Goal: Information Seeking & Learning: Check status

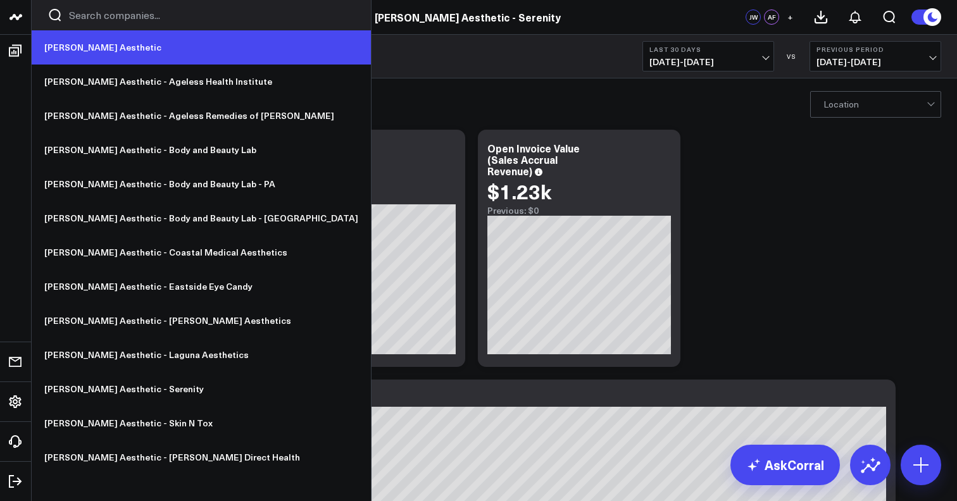
click at [84, 45] on link "[PERSON_NAME] Aesthetic" at bounding box center [201, 47] width 339 height 34
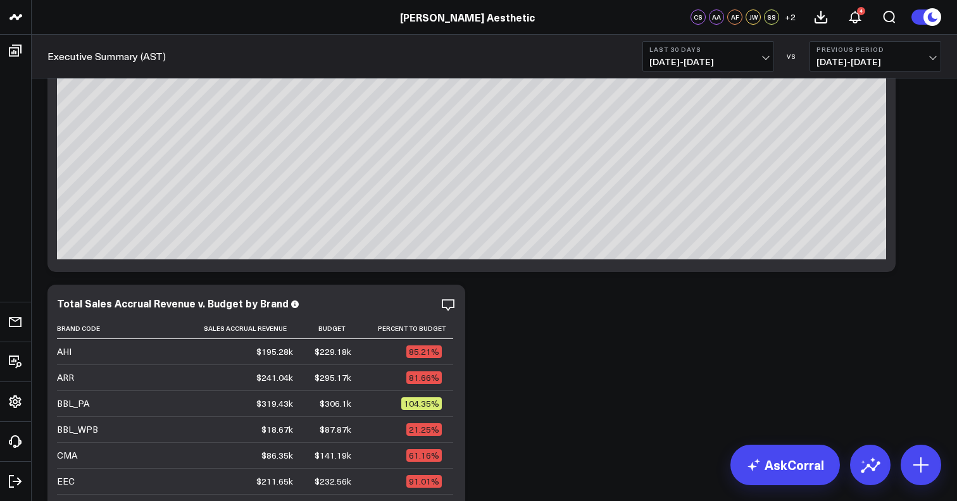
scroll to position [108, 0]
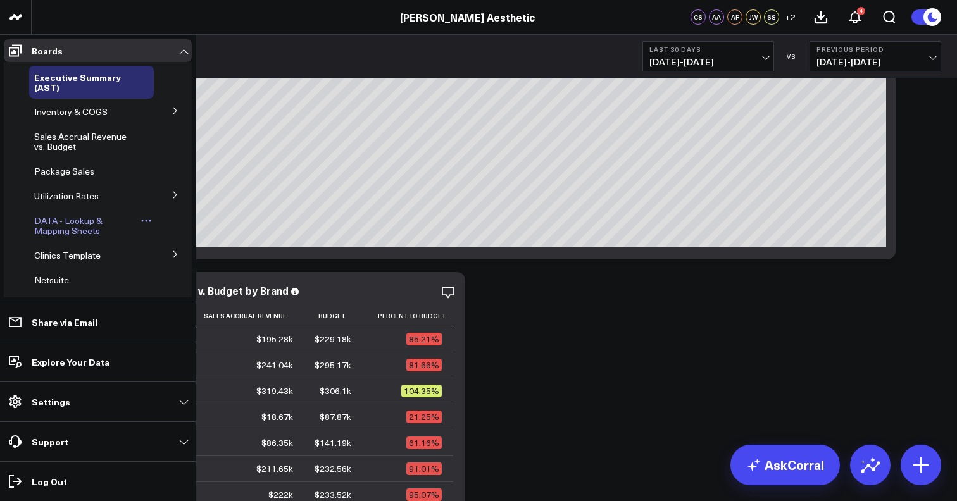
click at [58, 229] on span "DATA - Lookup & Mapping Sheets" at bounding box center [68, 226] width 68 height 22
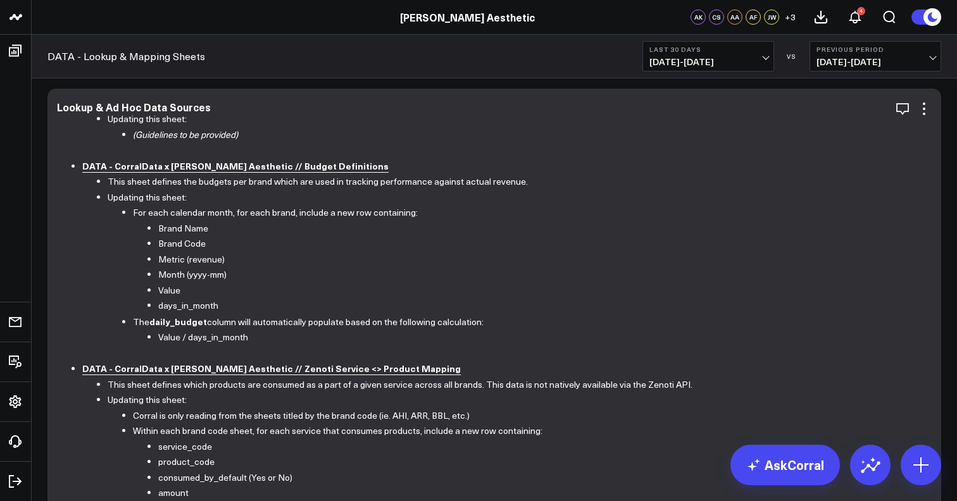
scroll to position [66, 0]
click at [170, 375] on li "DATA - CorralData x [PERSON_NAME] Aesthetic // Zenoti Service <> Product Mapping" at bounding box center [502, 370] width 840 height 16
click at [171, 367] on b "DATA - CorralData x [PERSON_NAME] Aesthetic // Zenoti Service <> Product Mapping" at bounding box center [271, 369] width 379 height 13
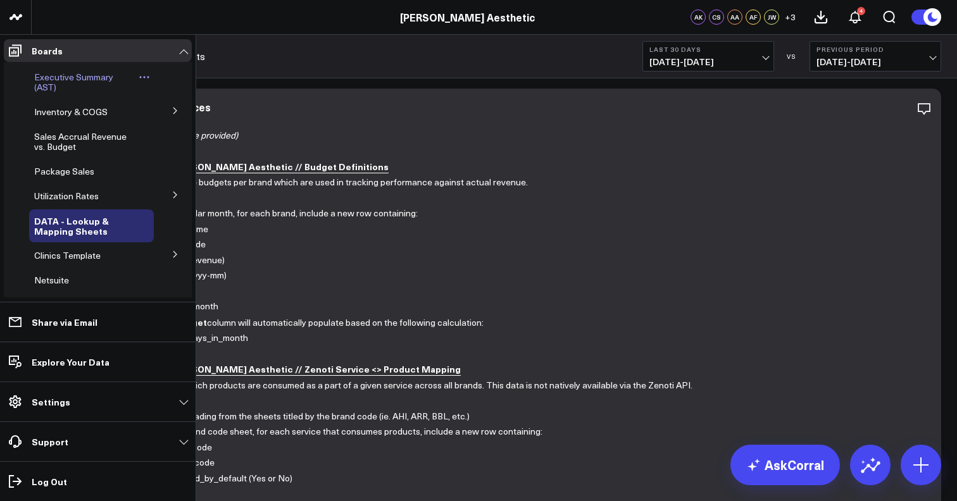
click at [69, 80] on span "Executive Summary (AST)" at bounding box center [73, 82] width 79 height 22
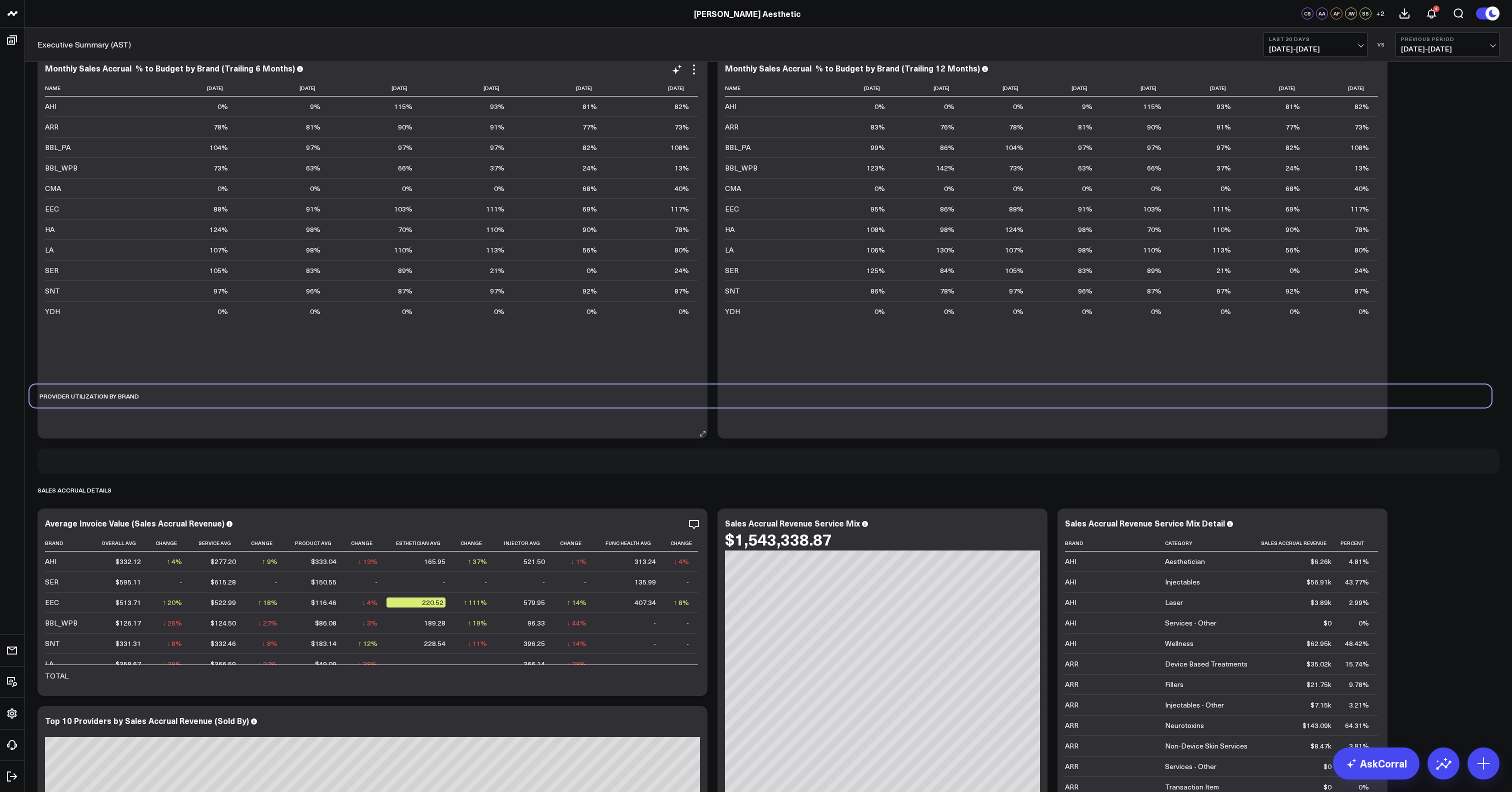
scroll to position [851, 0]
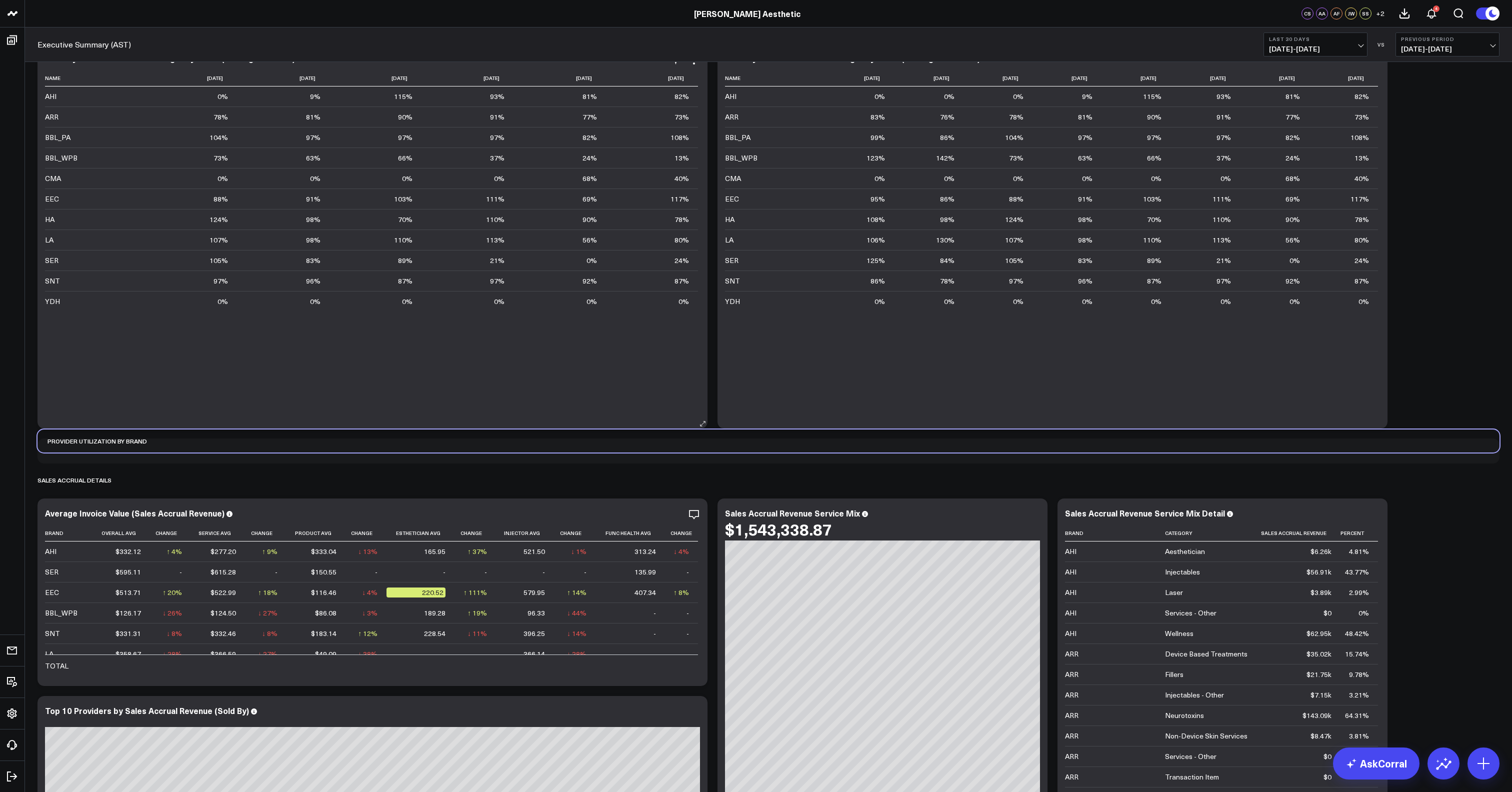
drag, startPoint x: 111, startPoint y: 227, endPoint x: 109, endPoint y: 404, distance: 177.0
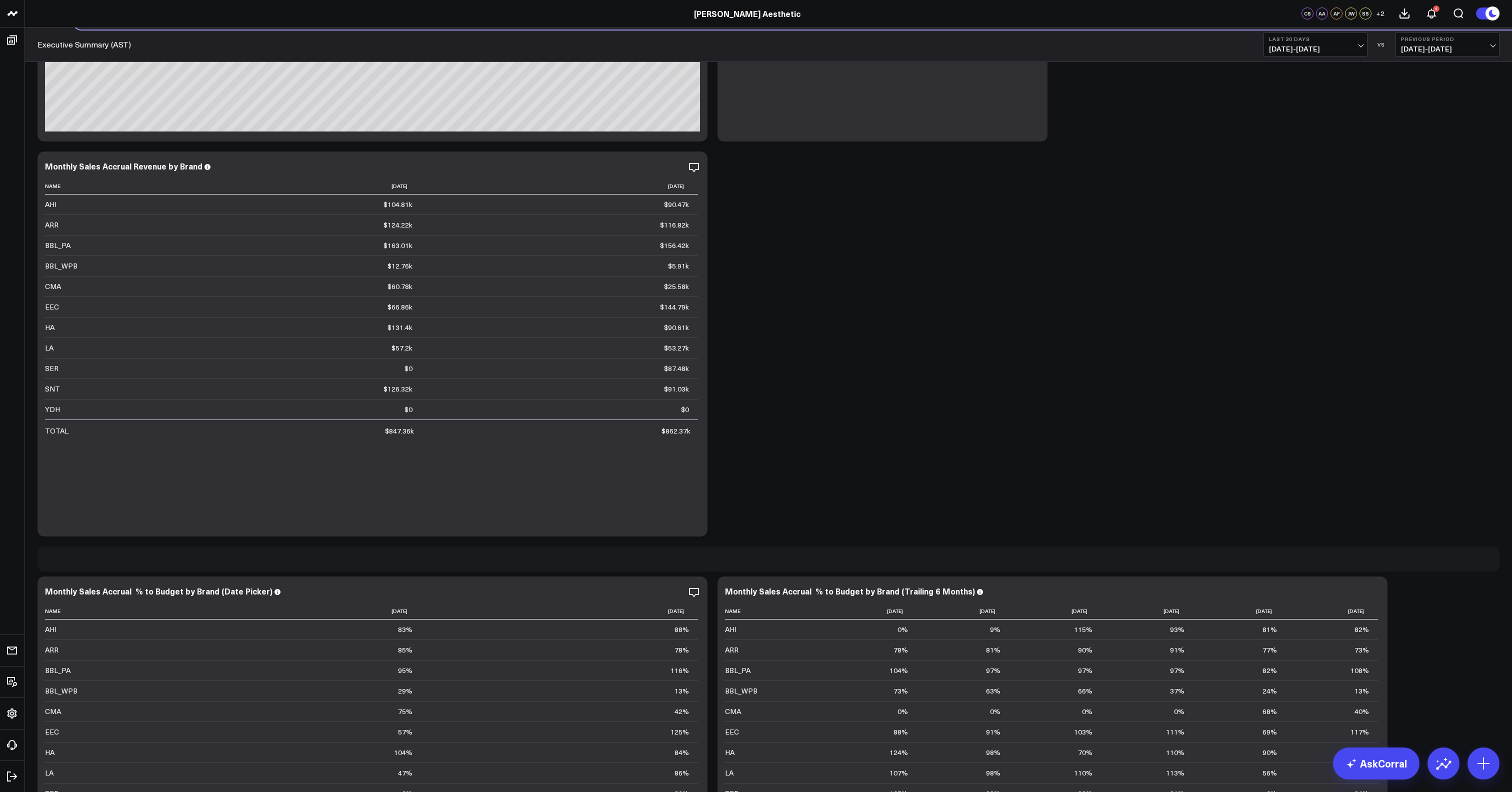
scroll to position [308, 0]
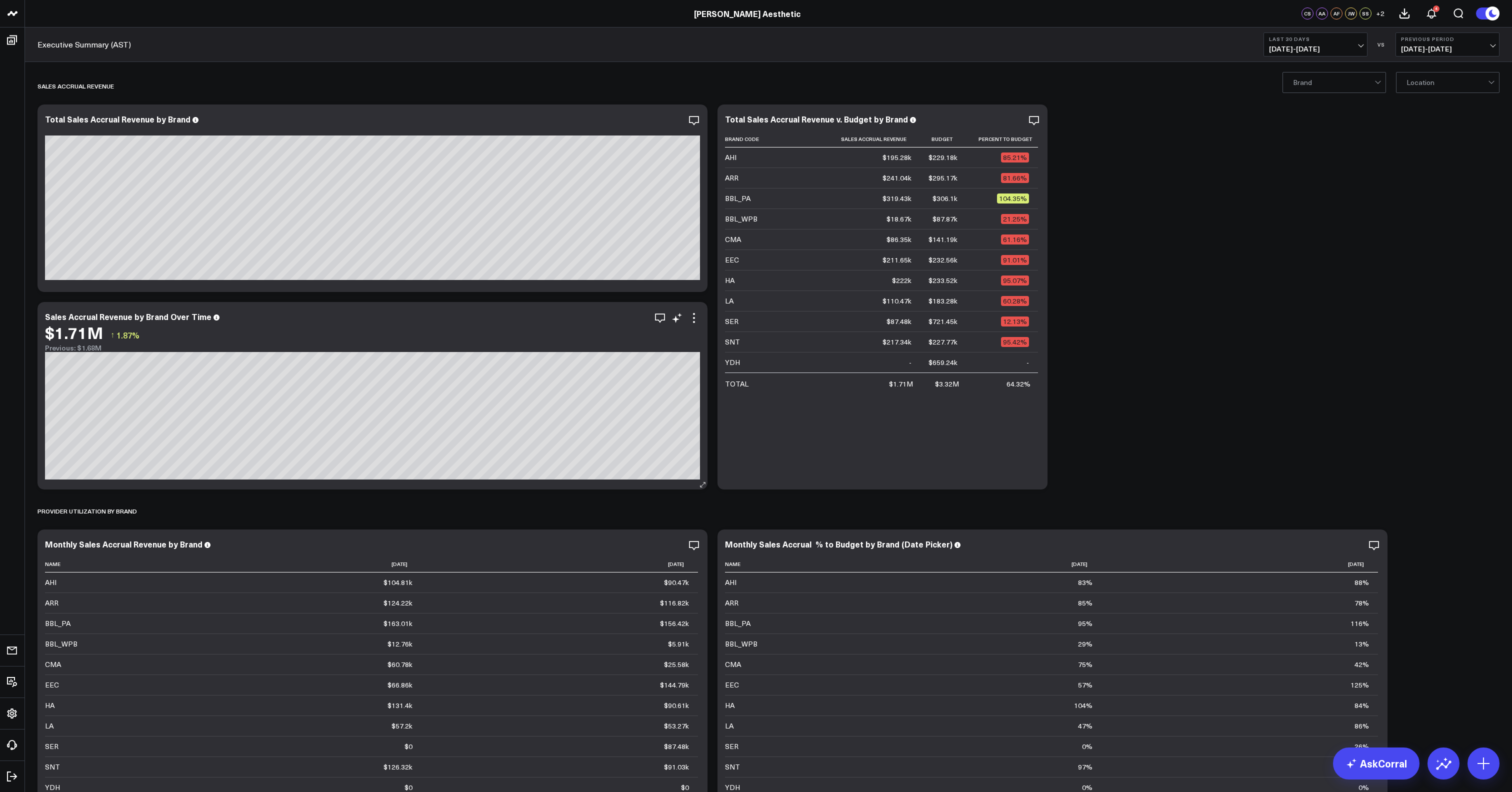
scroll to position [0, 0]
click at [696, 324] on icon at bounding box center [693, 317] width 12 height 12
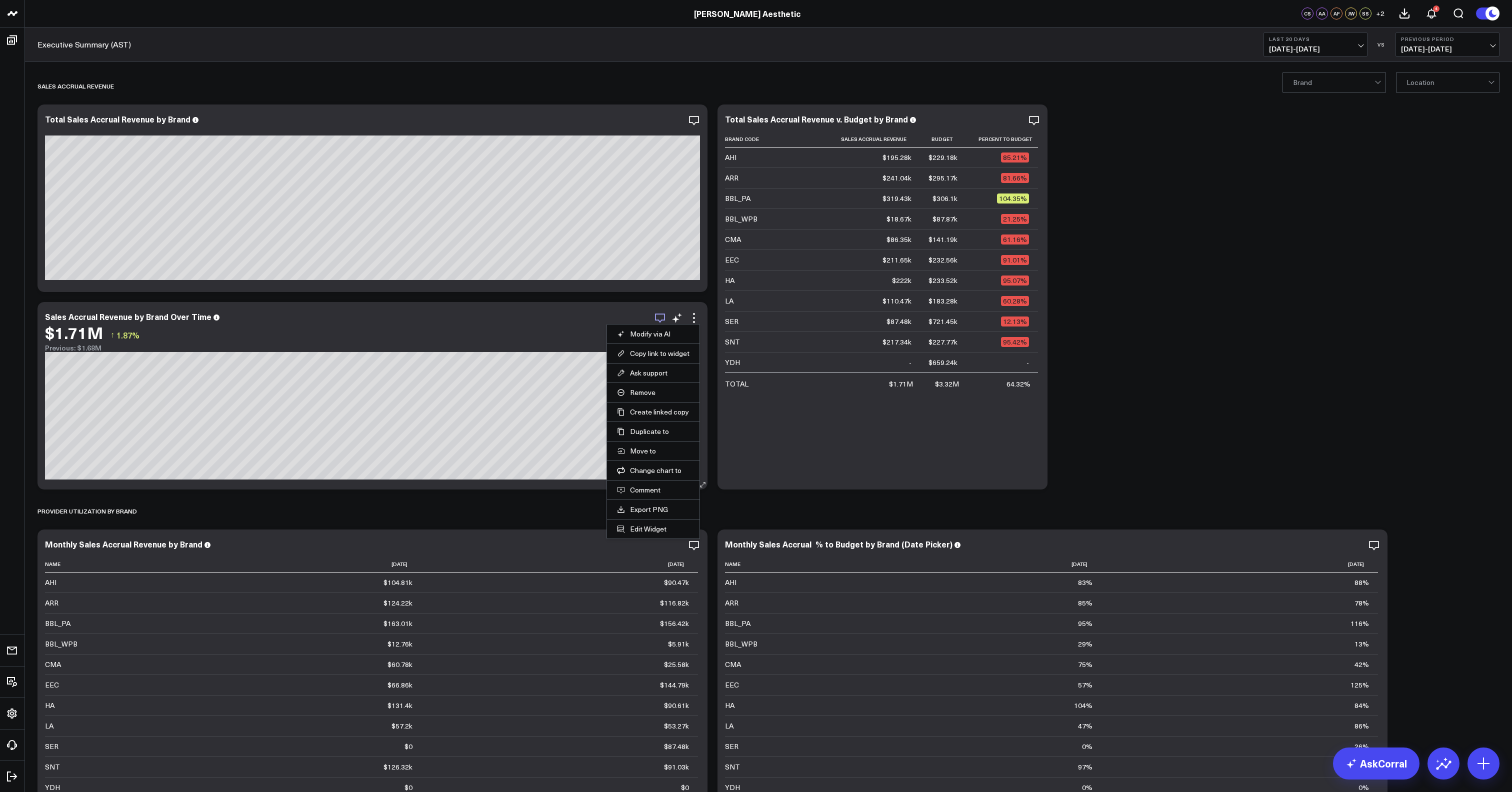
click at [658, 317] on icon "button" at bounding box center [659, 318] width 10 height 9
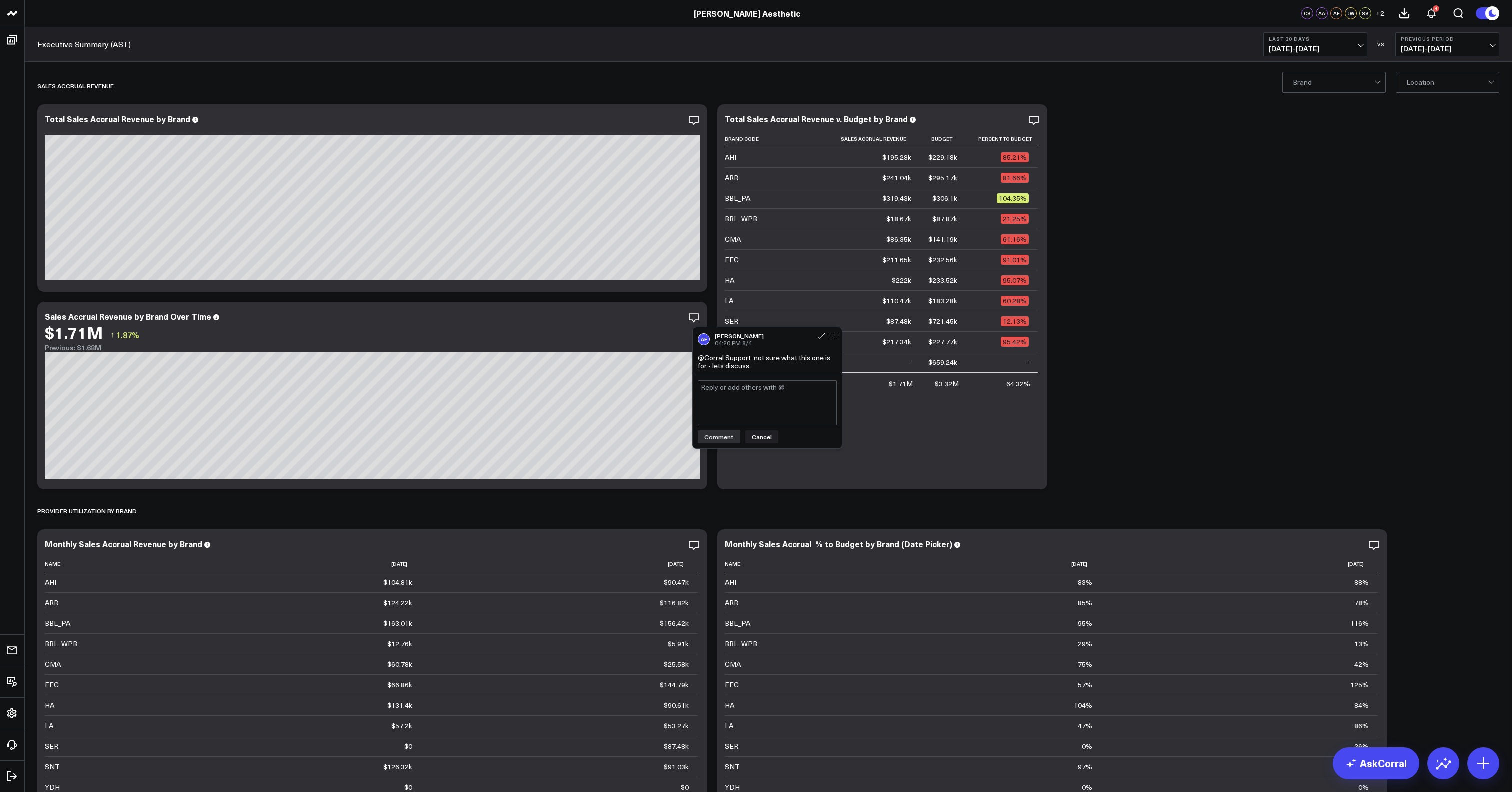
click at [754, 396] on textarea at bounding box center [767, 403] width 139 height 45
type textarea "@Corral Support archive this"
click at [729, 396] on button "Comment" at bounding box center [719, 437] width 43 height 13
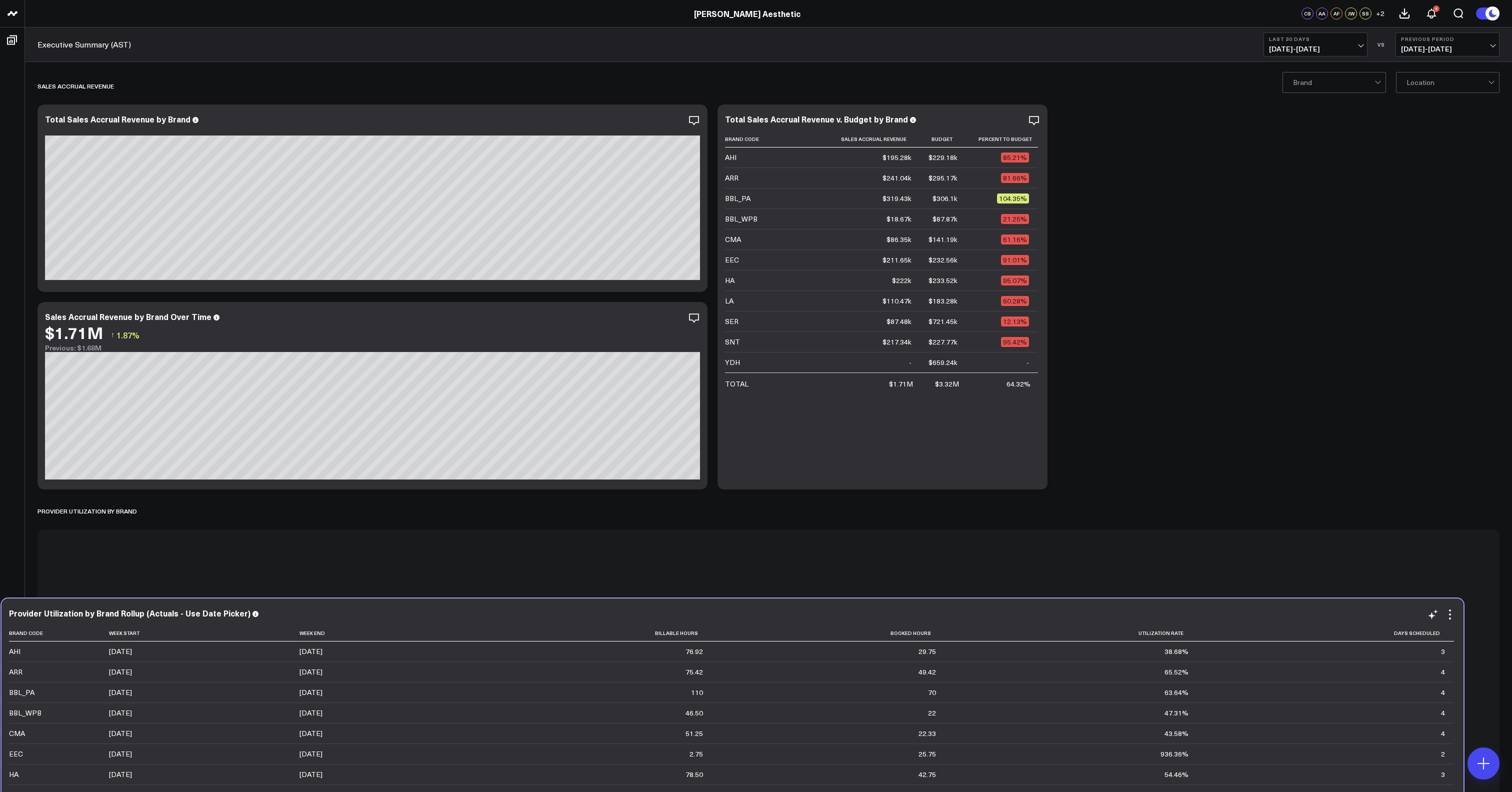
drag, startPoint x: 356, startPoint y: 194, endPoint x: 320, endPoint y: 613, distance: 420.5
click at [320, 396] on div "Provider Utilization by Brand Rollup (Actuals - Use Date Picker)" at bounding box center [732, 613] width 1446 height 9
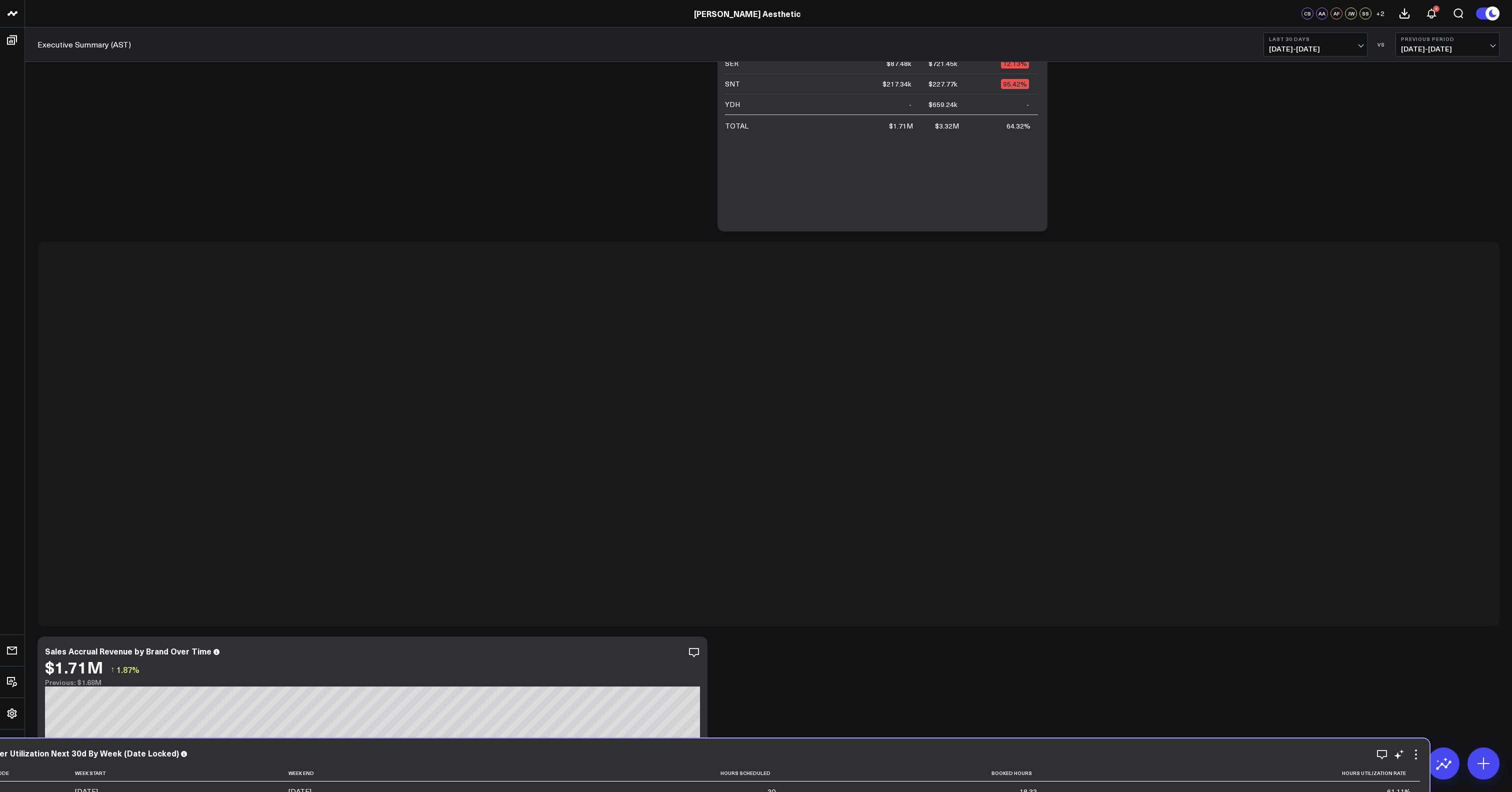
scroll to position [321, 0]
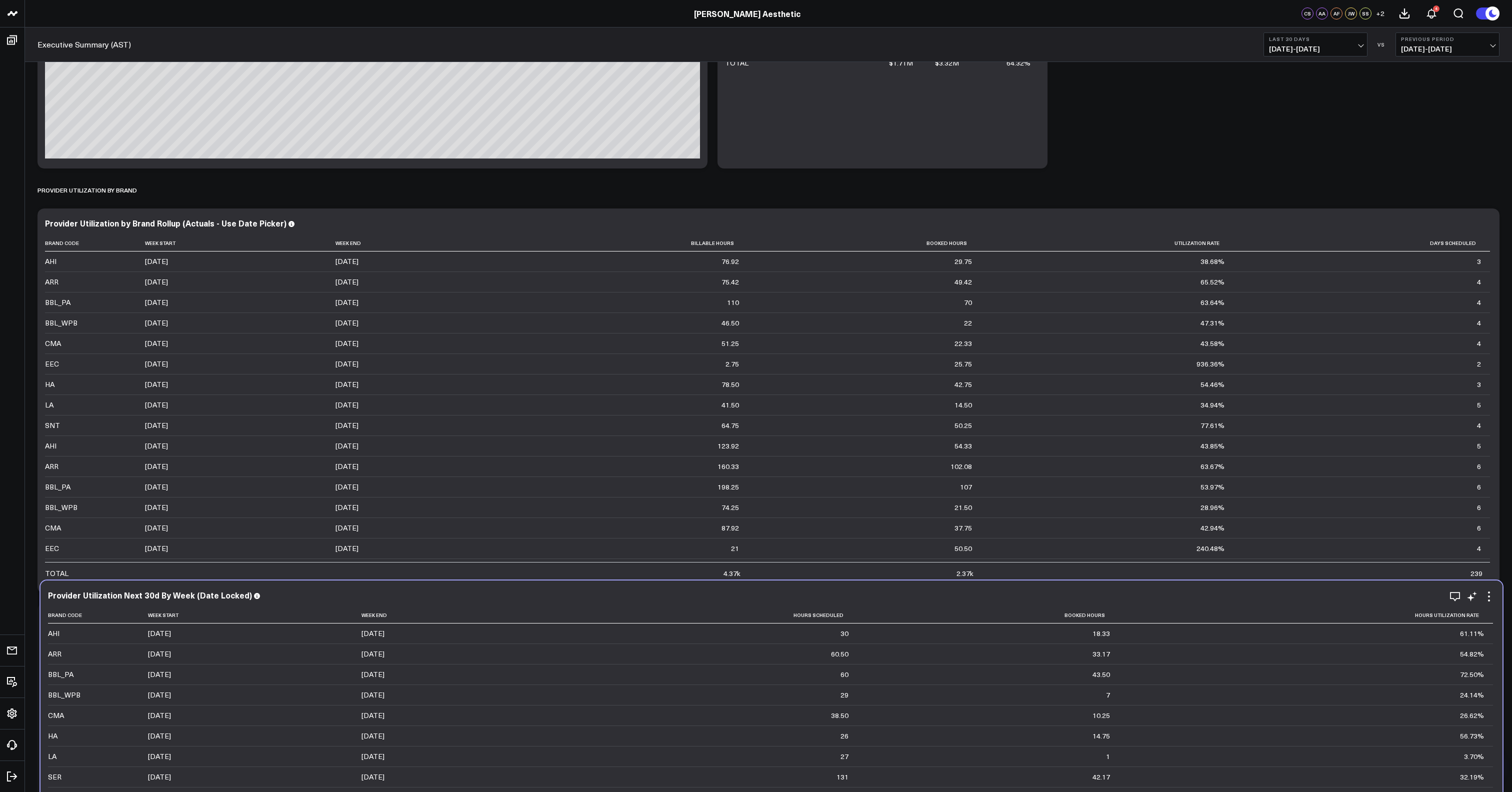
drag, startPoint x: 404, startPoint y: 357, endPoint x: 405, endPoint y: 605, distance: 248.0
click at [405, 396] on div "Provider Utilization Next 30d By Week (Date Locked)" at bounding box center [771, 596] width 1446 height 12
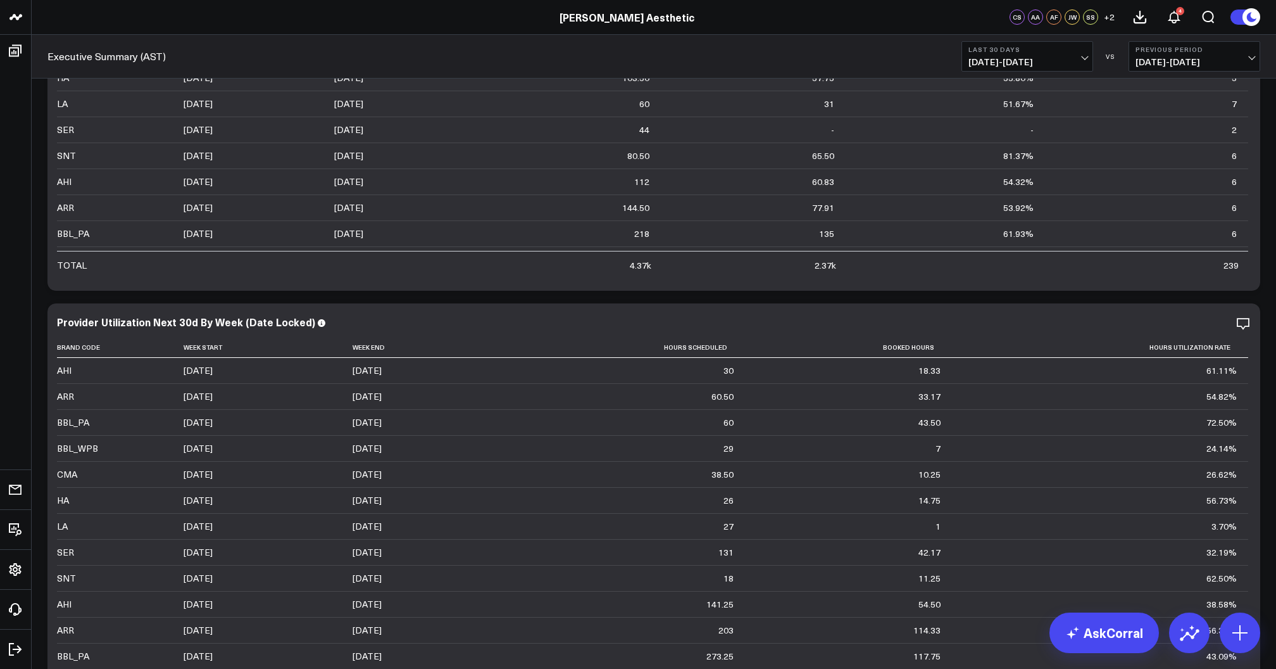
scroll to position [1381, 0]
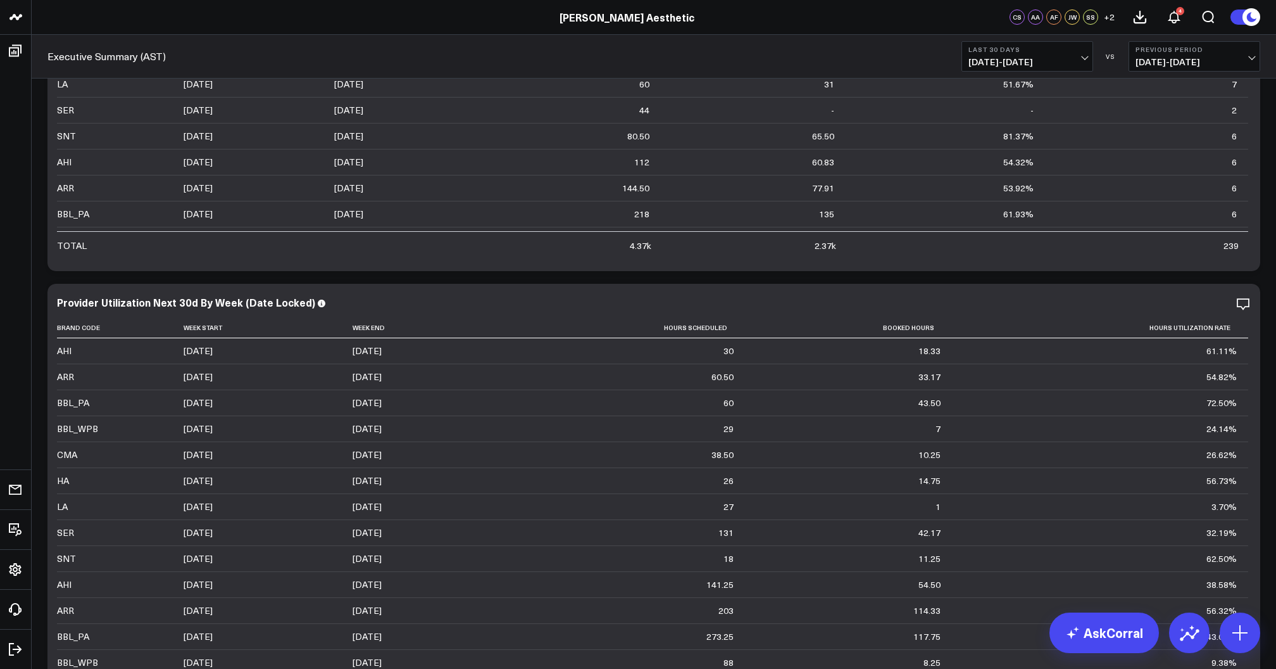
click at [957, 57] on span "07/16/25 - 08/14/25" at bounding box center [1028, 62] width 118 height 10
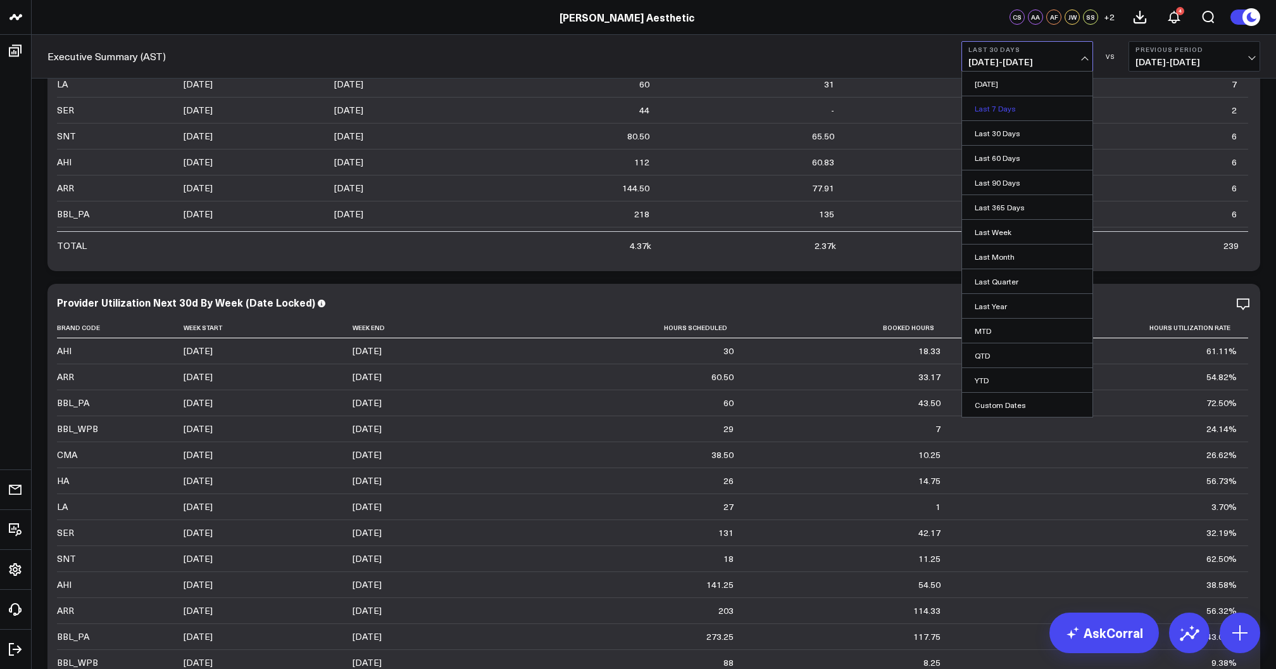
click at [957, 108] on link "Last 7 Days" at bounding box center [1027, 108] width 130 height 24
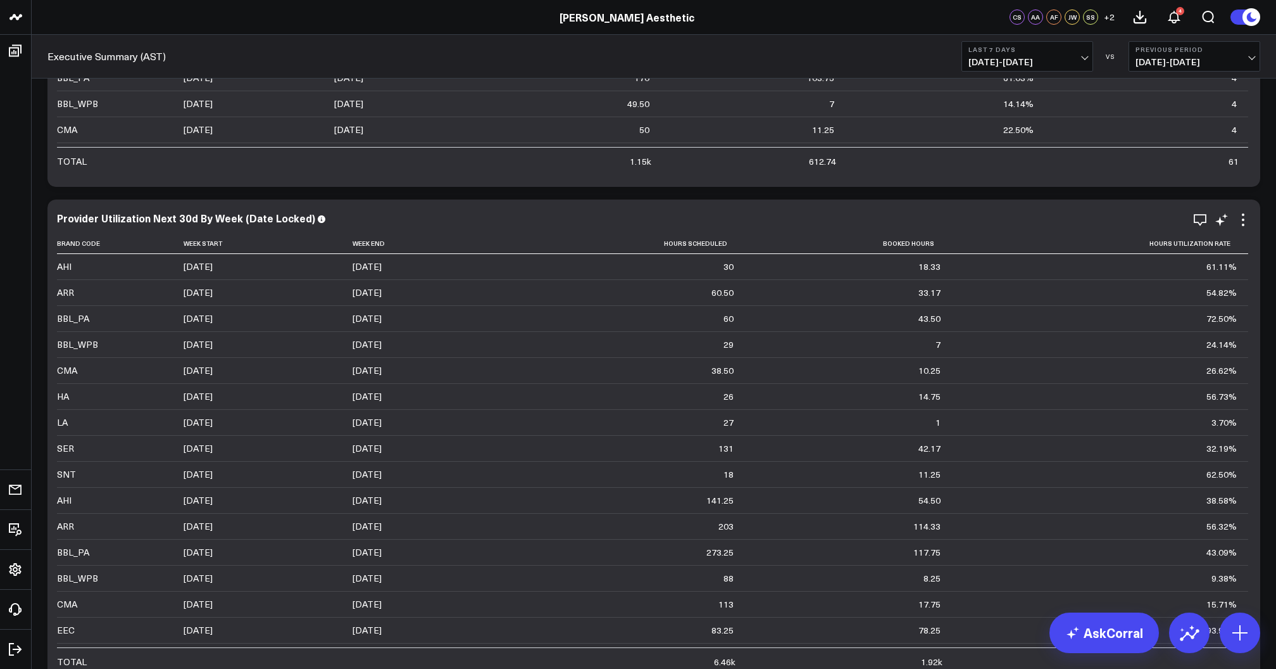
scroll to position [1473, 0]
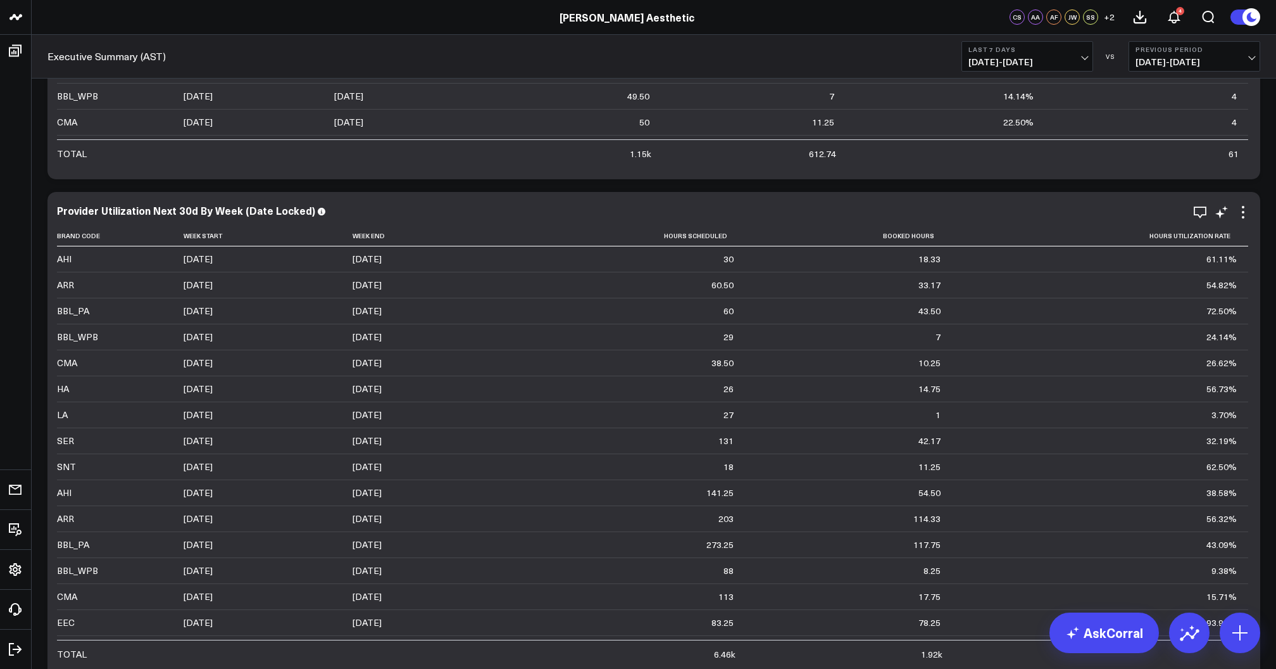
click at [957, 394] on div "56.73%" at bounding box center [1222, 388] width 30 height 13
click at [957, 415] on div "3.70%" at bounding box center [1224, 414] width 25 height 13
click at [957, 63] on span "08/08/25 - 08/14/25" at bounding box center [1028, 62] width 118 height 10
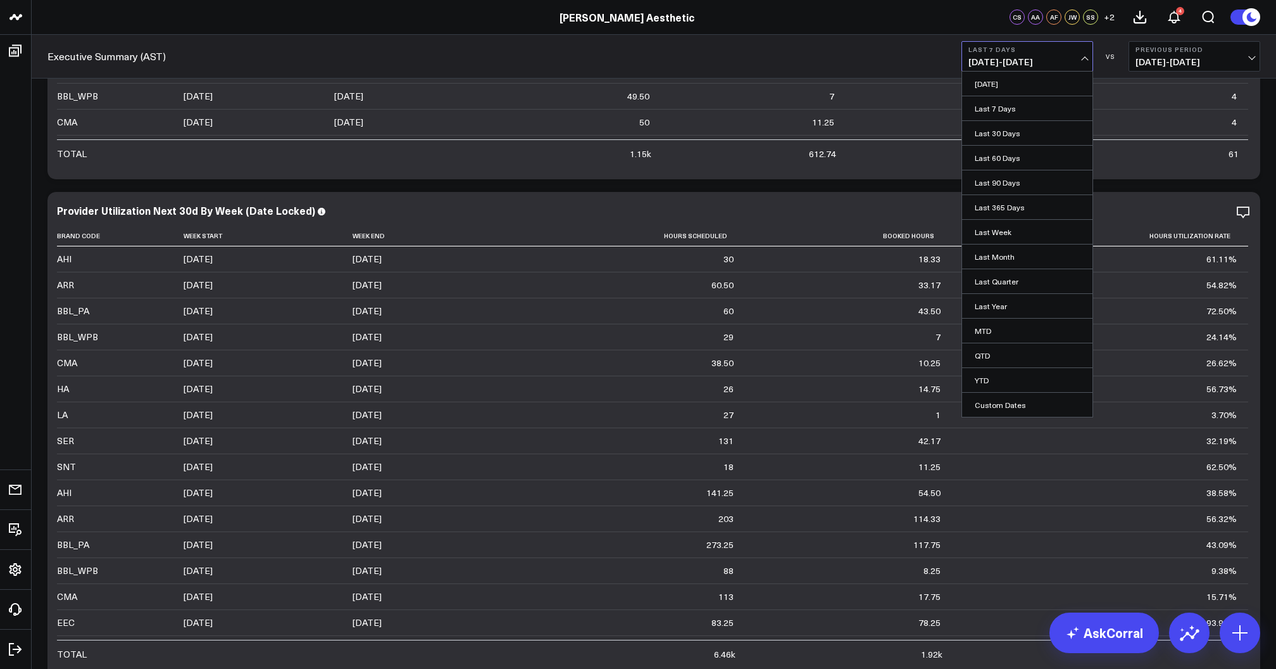
click at [957, 63] on span "08/08/25 - 08/14/25" at bounding box center [1028, 62] width 118 height 10
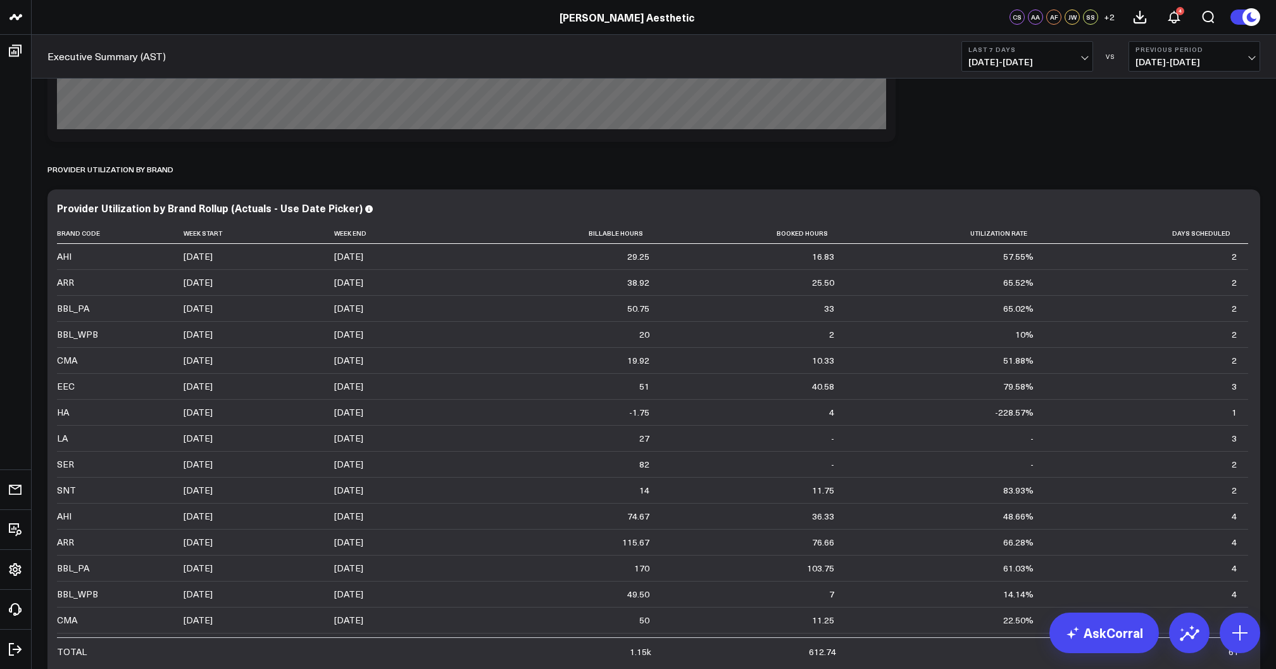
scroll to position [852, 0]
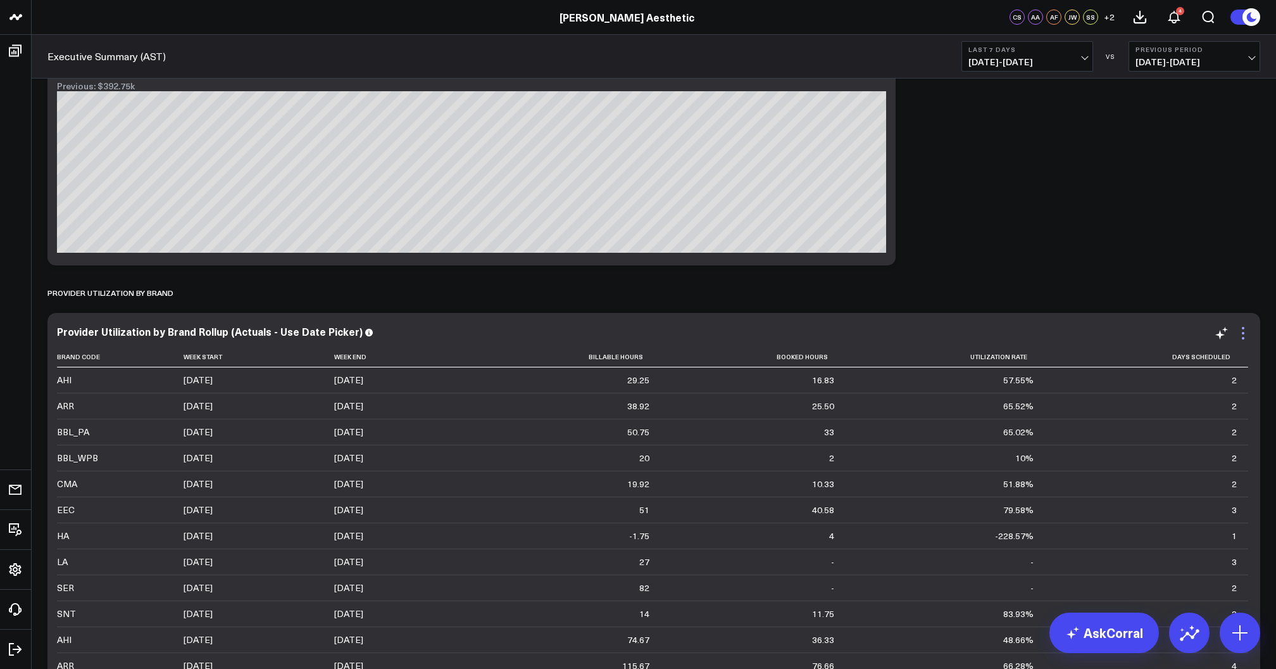
click at [957, 331] on icon at bounding box center [1243, 332] width 15 height 15
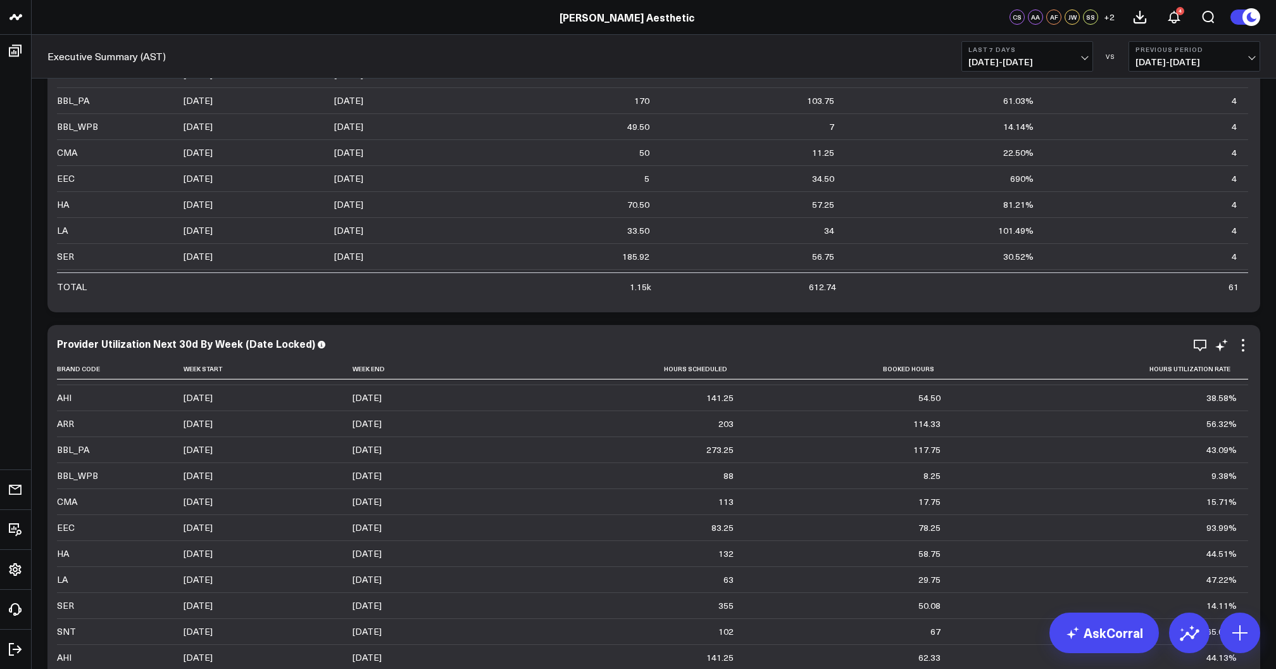
scroll to position [226, 0]
click at [957, 59] on span "08/08/25 - 08/14/25" at bounding box center [1028, 62] width 118 height 10
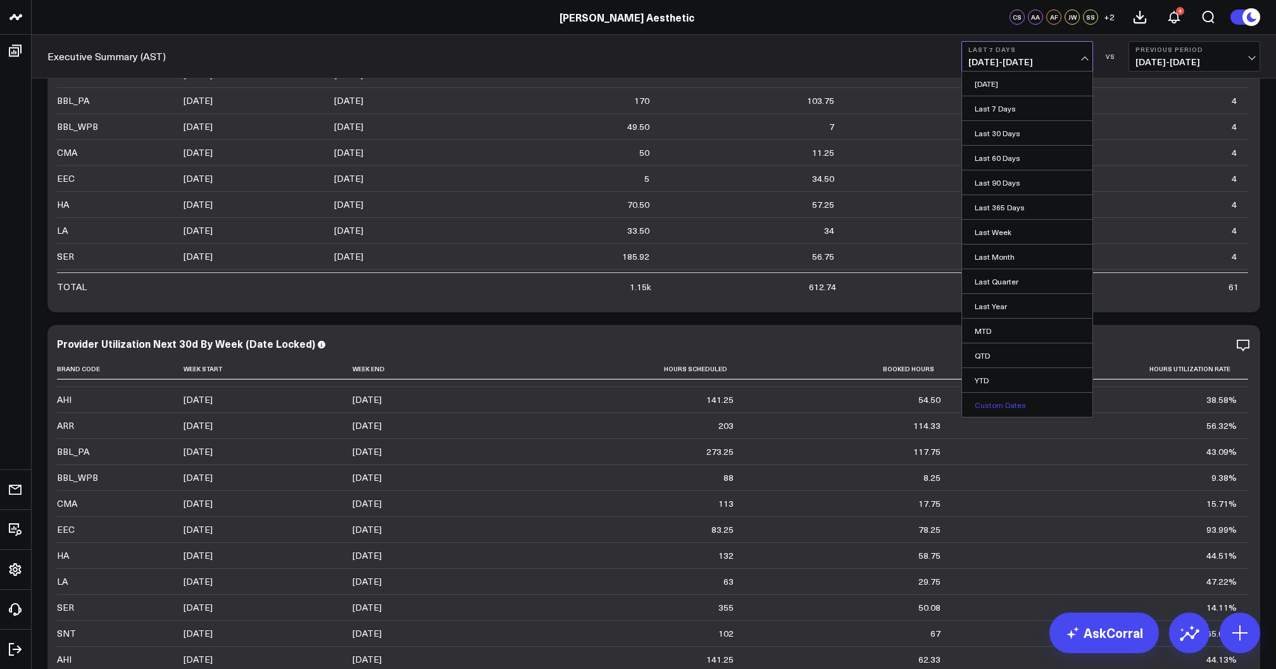
click at [957, 403] on link "Custom Dates" at bounding box center [1027, 405] width 130 height 24
select select "7"
select select "2025"
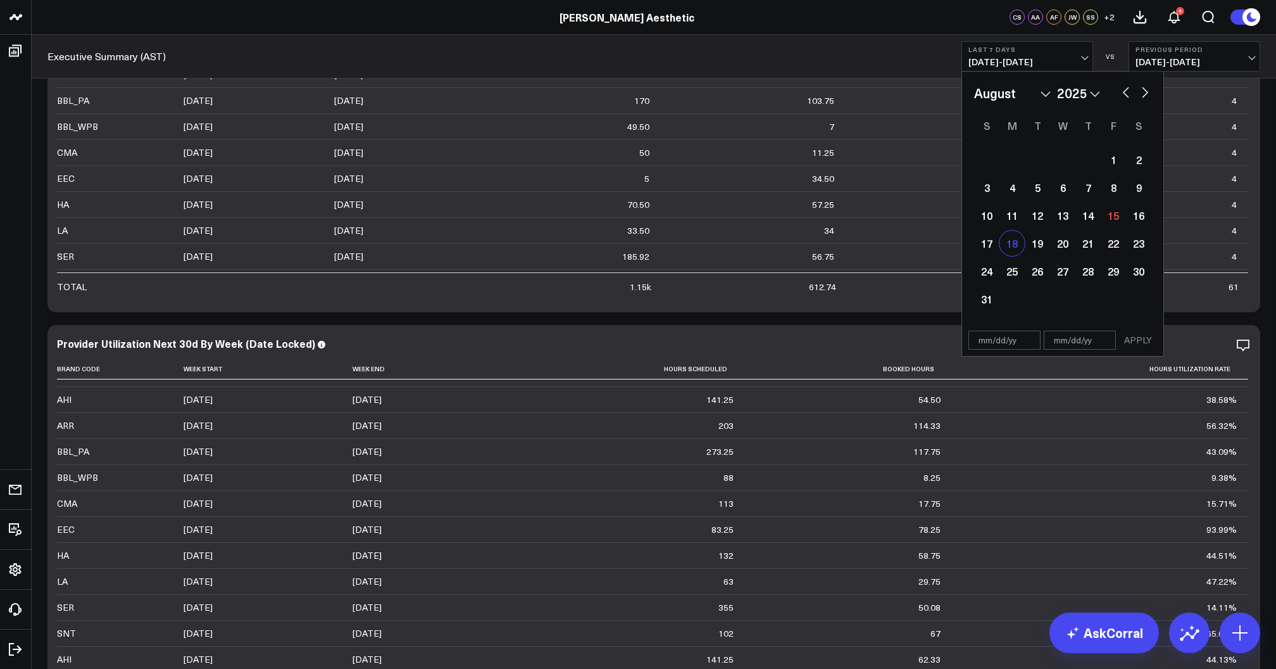
click at [957, 251] on div "18" at bounding box center [1012, 242] width 25 height 25
select select "7"
select select "2025"
type input "08/18/25"
click at [957, 249] on div "18" at bounding box center [1012, 242] width 25 height 25
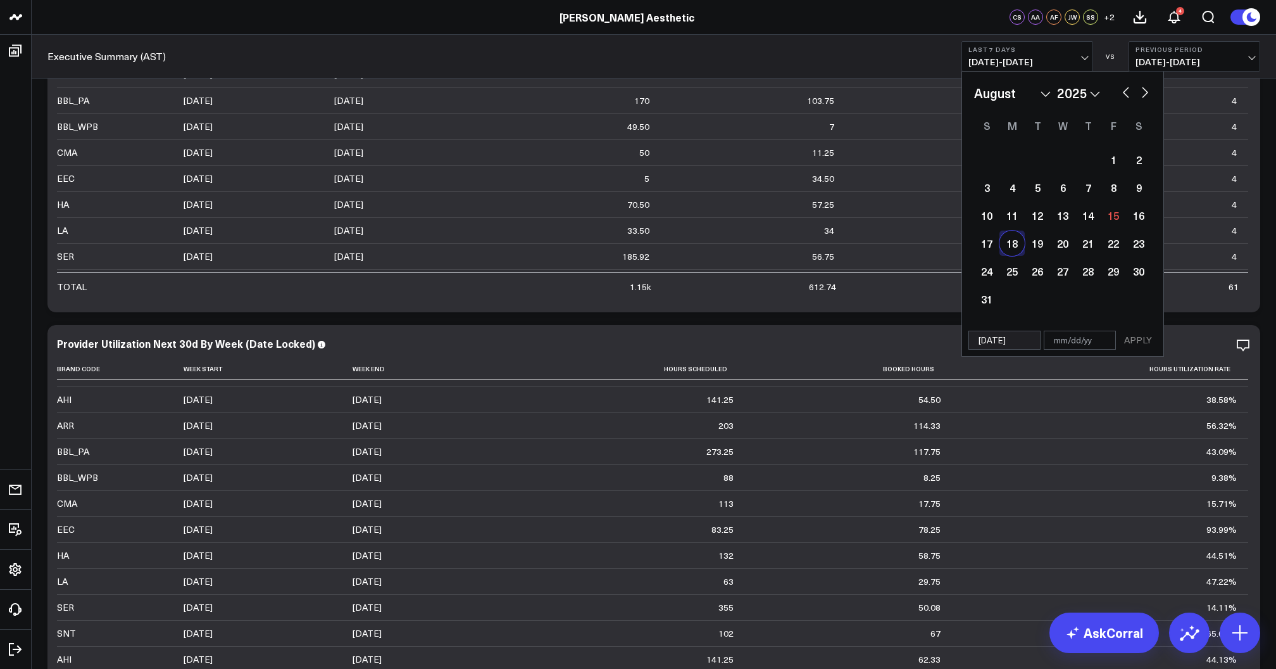
type input "08/18/25"
select select "7"
select select "2025"
click at [957, 338] on button "APPLY" at bounding box center [1138, 340] width 38 height 19
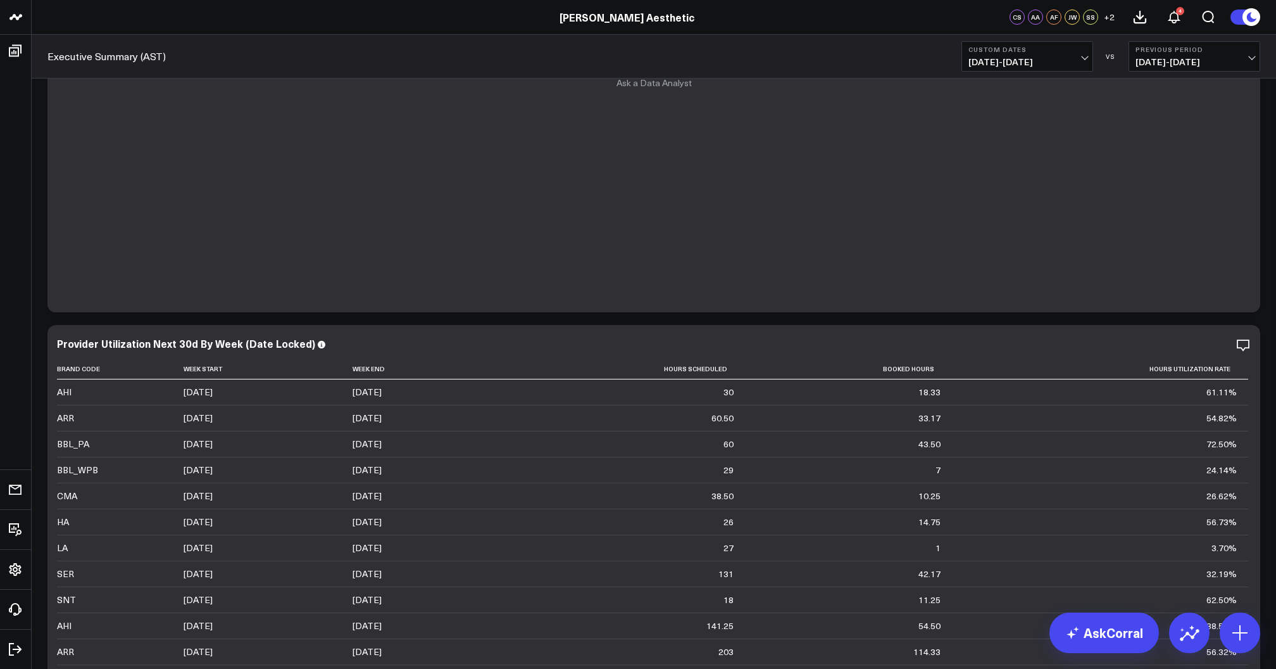
click at [957, 66] on span "08/18/25 - 08/18/25" at bounding box center [1028, 62] width 118 height 10
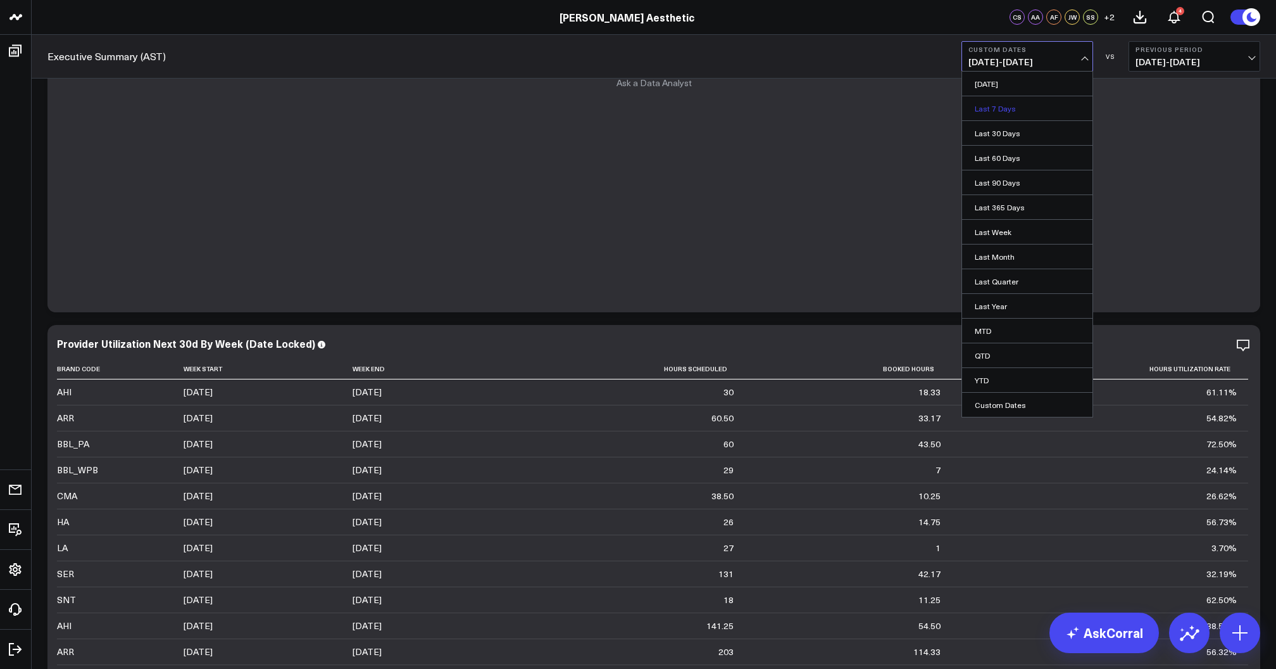
click at [957, 104] on link "Last 7 Days" at bounding box center [1027, 108] width 130 height 24
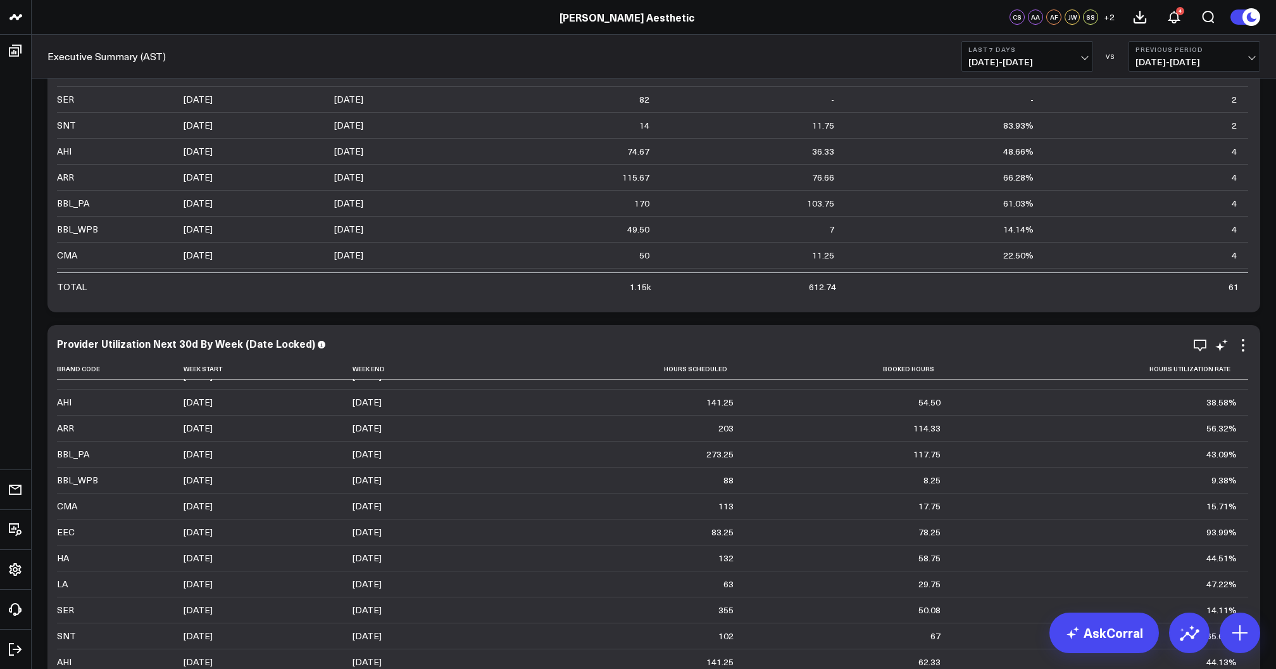
scroll to position [228, 0]
